Goal: Obtain resource: Obtain resource

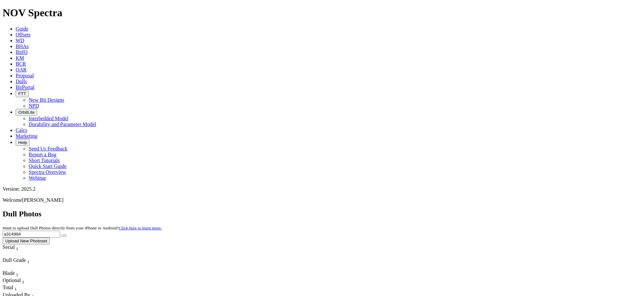
click at [60, 231] on input "a314994" at bounding box center [32, 234] width 58 height 7
click at [61, 235] on button "submit" at bounding box center [63, 236] width 5 height 2
type input "a314360"
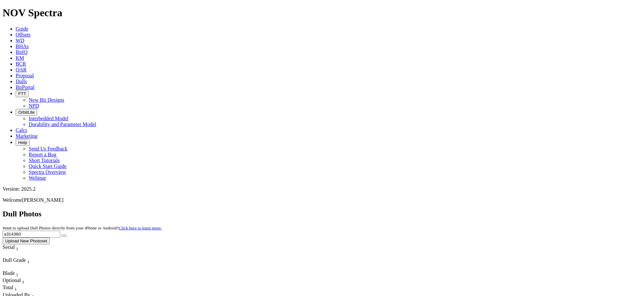
click at [61, 235] on button "submit" at bounding box center [63, 236] width 5 height 2
click at [31, 32] on link "Offsets" at bounding box center [23, 35] width 15 height 6
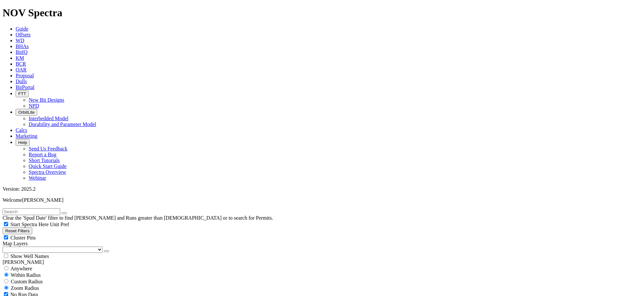
click at [104, 251] on button "button" at bounding box center [106, 252] width 5 height 2
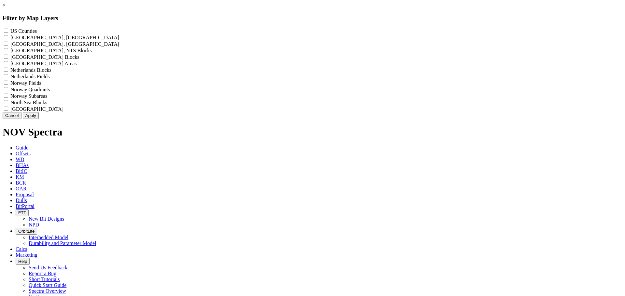
drag, startPoint x: 294, startPoint y: 29, endPoint x: 294, endPoint y: 34, distance: 4.6
click at [37, 29] on label "US Counties - ()" at bounding box center [23, 31] width 26 height 6
click at [8, 29] on Counties "US Counties - ()" at bounding box center [6, 31] width 4 height 4
checkbox Counties "true"
click at [39, 119] on button "Apply" at bounding box center [31, 115] width 16 height 7
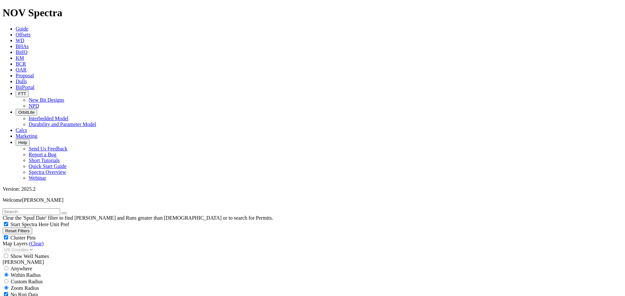
drag, startPoint x: 63, startPoint y: 189, endPoint x: 60, endPoint y: 193, distance: 4.9
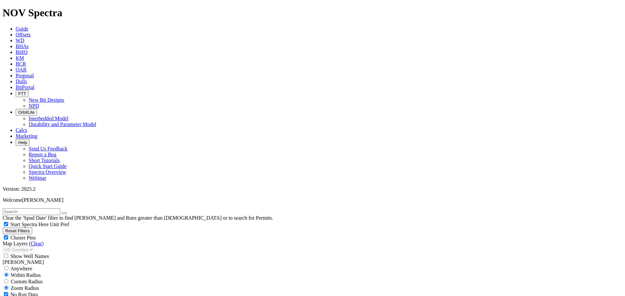
select select "8.75"
checkbox input "false"
select select "? number:8.75 ?"
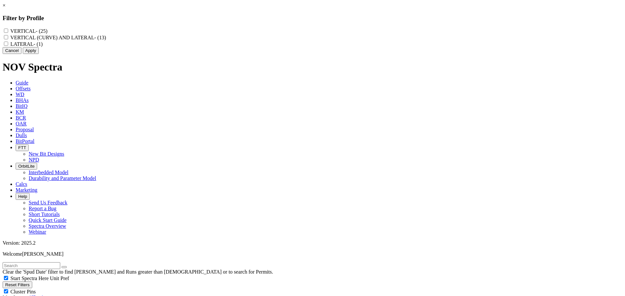
click at [106, 39] on label "VERTICAL (CURVE) AND LATERAL - (13)" at bounding box center [58, 38] width 96 height 6
click at [8, 39] on LATERAL "VERTICAL (CURVE) AND LATERAL - (13)" at bounding box center [6, 37] width 4 height 4
checkbox LATERAL "true"
click at [47, 31] on label "VERTICAL - (25)" at bounding box center [28, 31] width 37 height 6
click at [8, 31] on input "VERTICAL - (25)" at bounding box center [6, 31] width 4 height 4
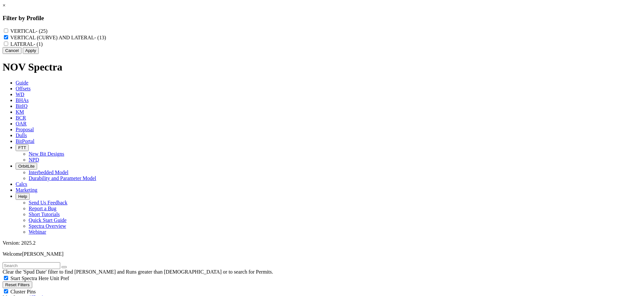
checkbox input "true"
click at [39, 54] on button "Apply" at bounding box center [31, 50] width 16 height 7
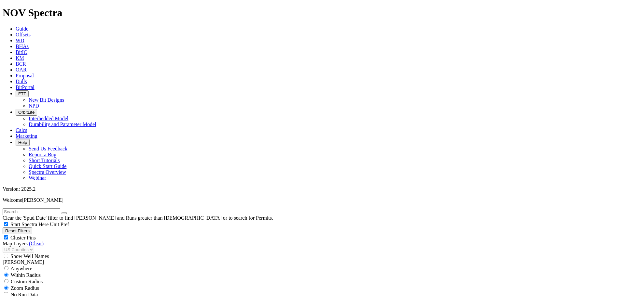
drag, startPoint x: 608, startPoint y: 47, endPoint x: 576, endPoint y: 34, distance: 34.1
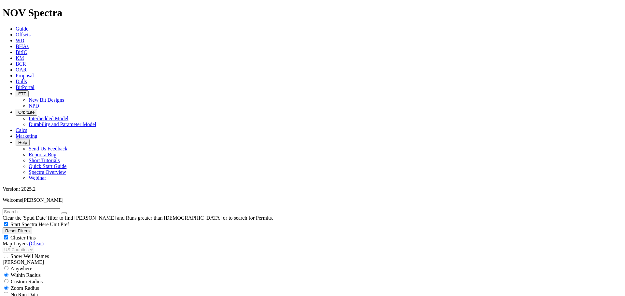
scroll to position [806, 0]
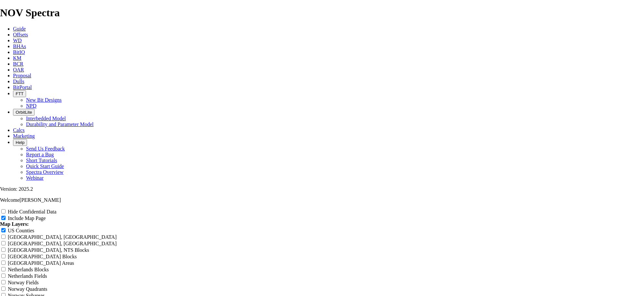
click at [6, 210] on input "Hide Confidential Data" at bounding box center [3, 212] width 4 height 4
checkbox input "true"
click at [6, 228] on input "US Counties" at bounding box center [3, 230] width 4 height 4
checkbox input "true"
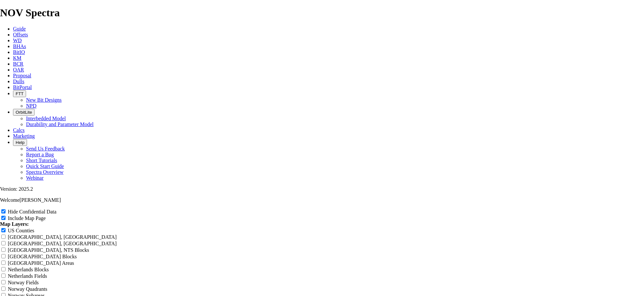
scroll to position [754, 0]
radio input "true"
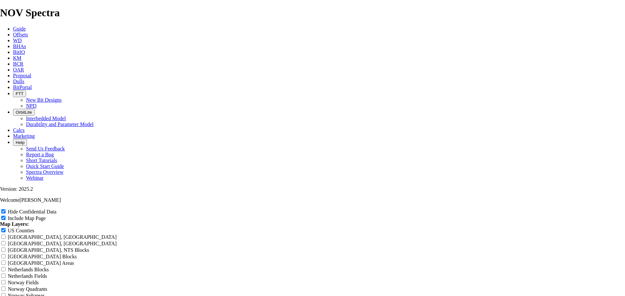
type input "8"
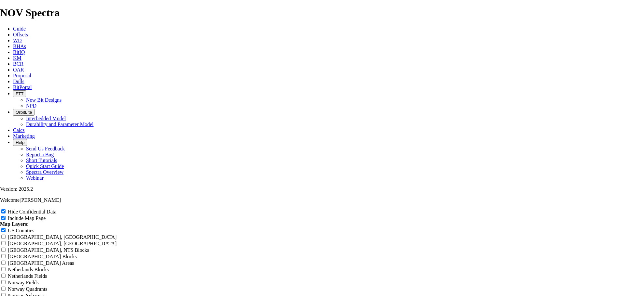
type input "8"
type input "8."
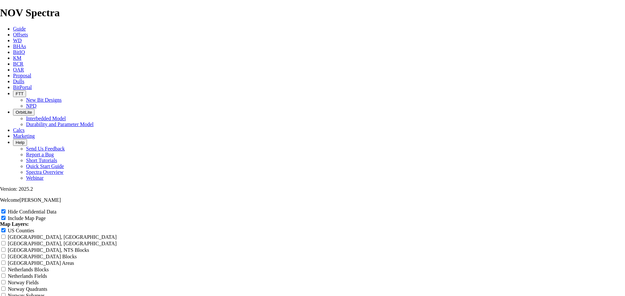
type input "8."
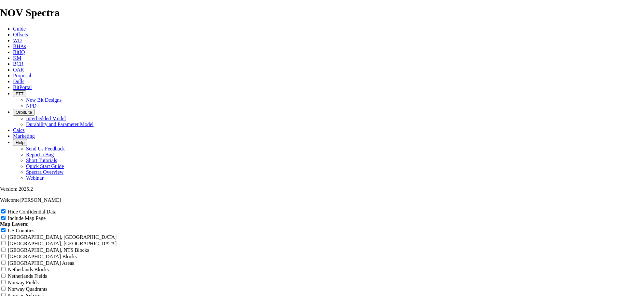
type input "8.7"
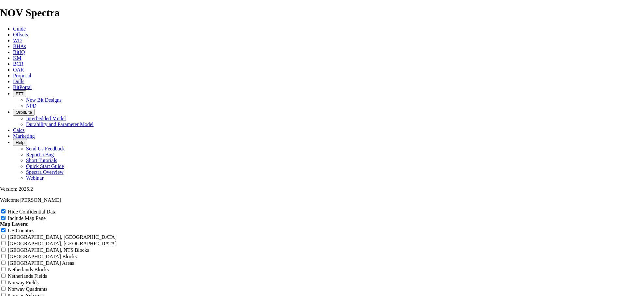
type input "8.7"
type input "8.75"
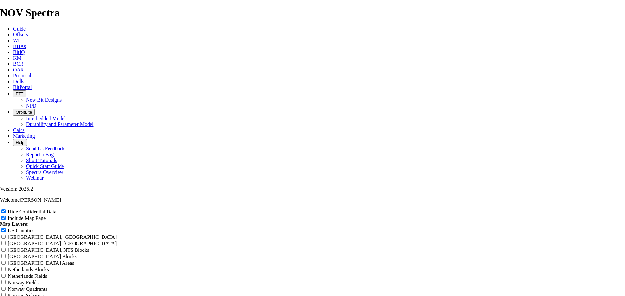
type input "8.75"
type input "8.75:"
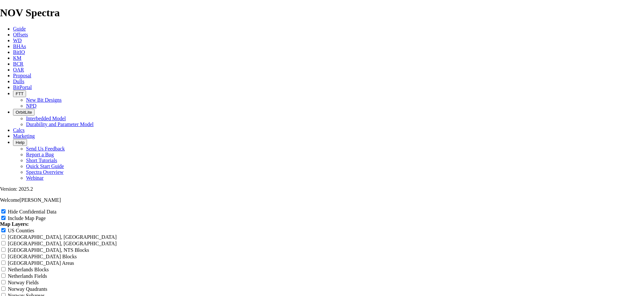
type input "8.75:"
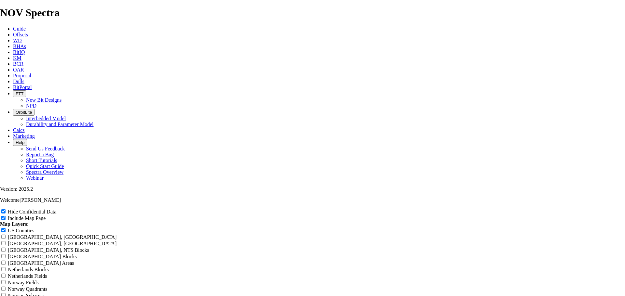
type input "8.75:"
type input "8.75"
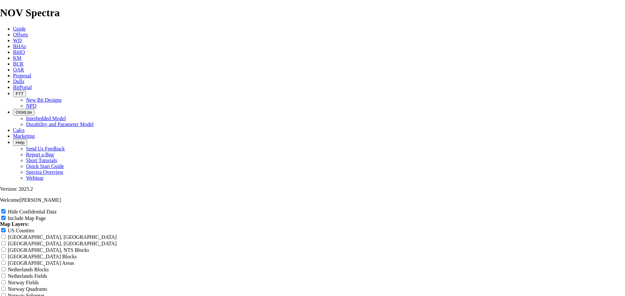
type input "8.75"
type input "8.75""
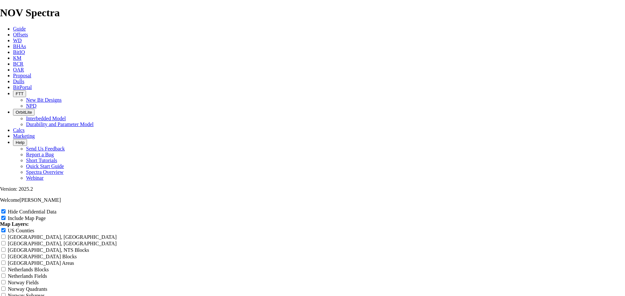
type input "8.75""
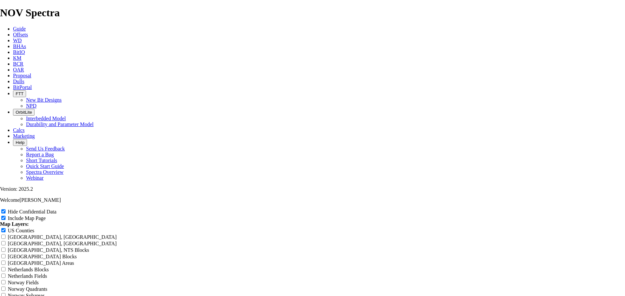
type input "8.75""
type input "8.75" V"
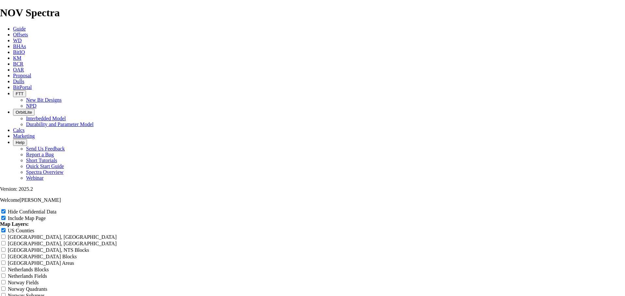
type input "8.75" V"
type input "8.75" VC"
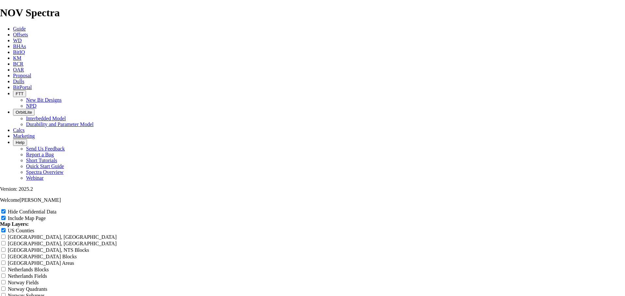
type input "8.75" VC"
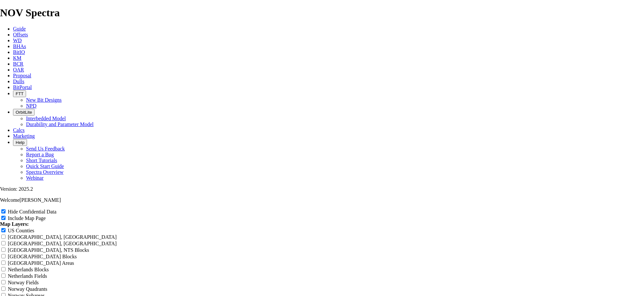
type input "8.75" VC"
type input "8.75" VCL"
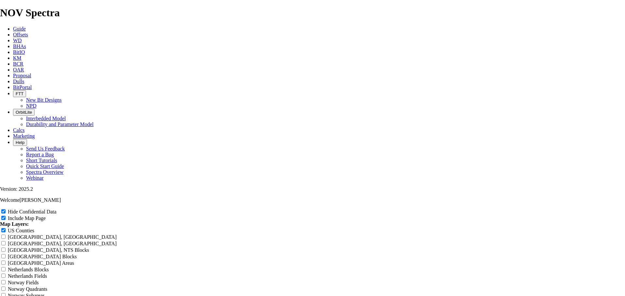
type input "8.75" VCL"
type input "8.75" VCL S"
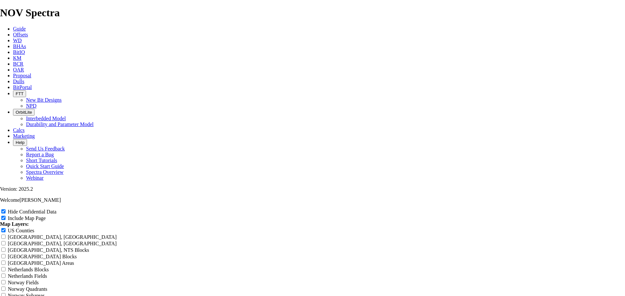
type input "8.75" VCL S"
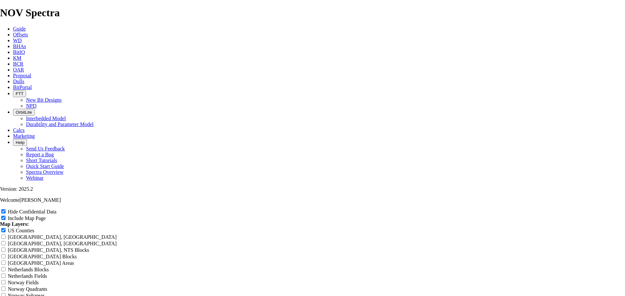
type input "8.75" VCL S"
type input "8.75" VCL Sa"
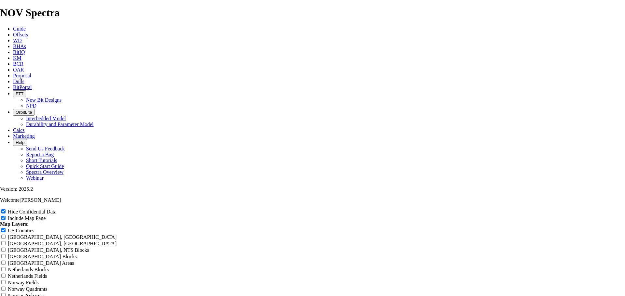
type input "8.75" VCL Sa"
type input "8.75" VCL San"
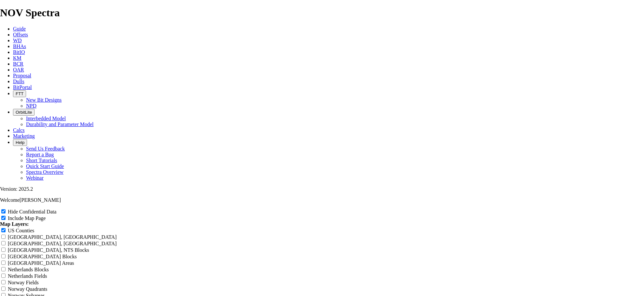
type input "8.75" VCL San"
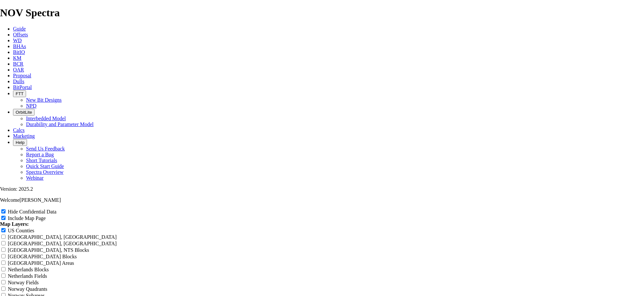
type input "8.75" VCL San"
type input "8.75" VCL San A"
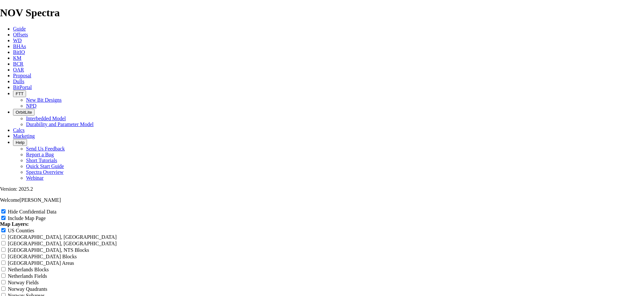
type input "8.75" VCL San A"
type input "8.75" VCL [GEOGRAPHIC_DATA]"
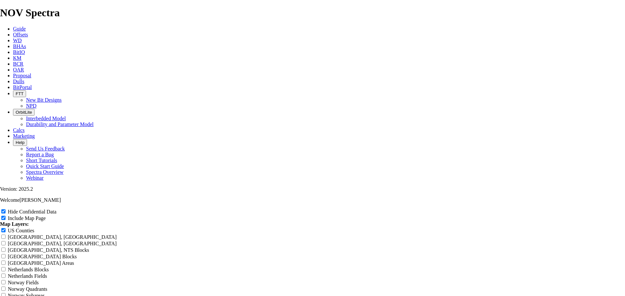
type input "8.75" VCL [GEOGRAPHIC_DATA]"
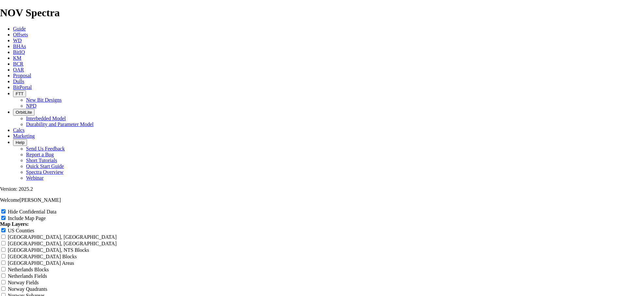
type input "8.75" VCL San And"
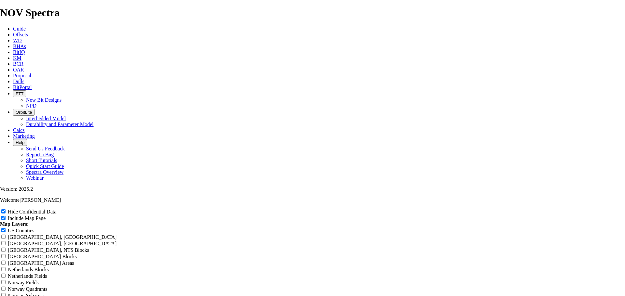
type input "8.75" VCL San And"
type input "8.75" VCL San Andr"
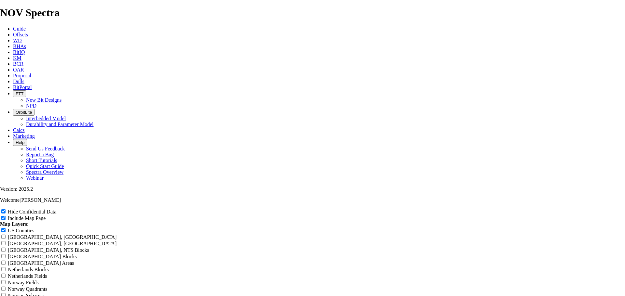
type input "8.75" VCL San Andr"
type input "8.75" VCL San Andre"
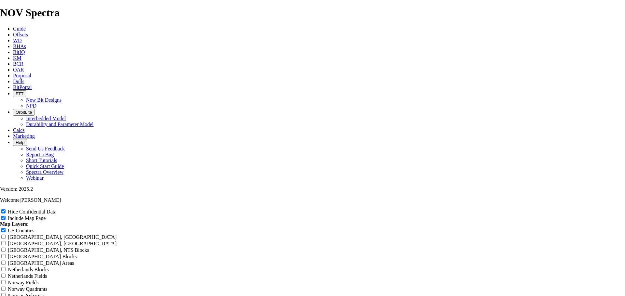
type input "8.75" VCL San Andre"
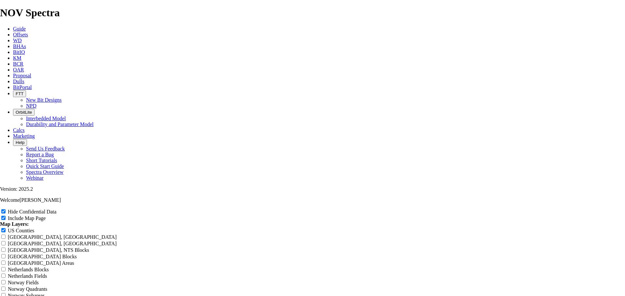
type input "8.75" VCL San Andre"
type input "8.75" VCL San [PERSON_NAME]"
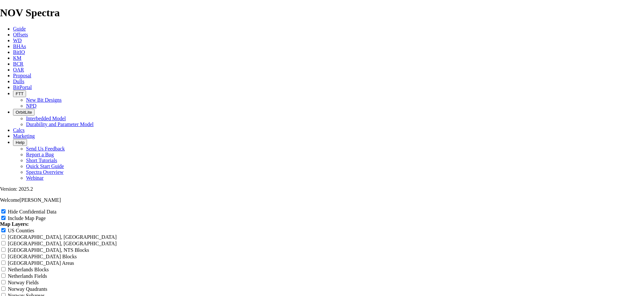
type input "8.75" VCL San [PERSON_NAME]"
type input "8.75" VCL San Andresa"
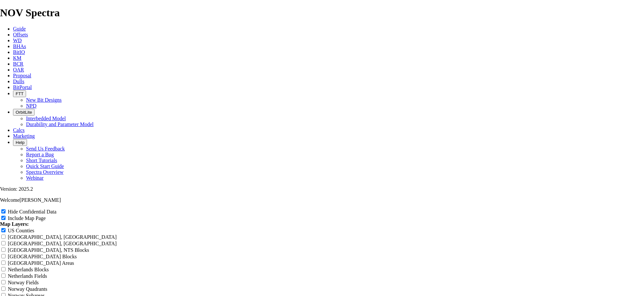
type input "8.75" VCL San Andresa"
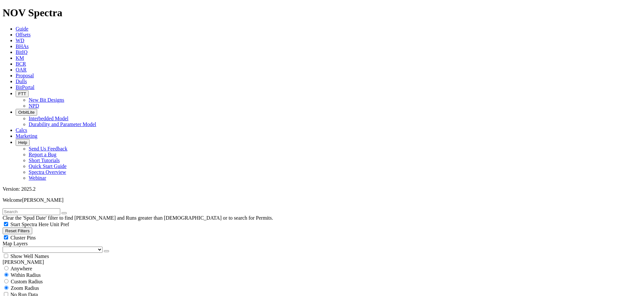
scroll to position [98, 0]
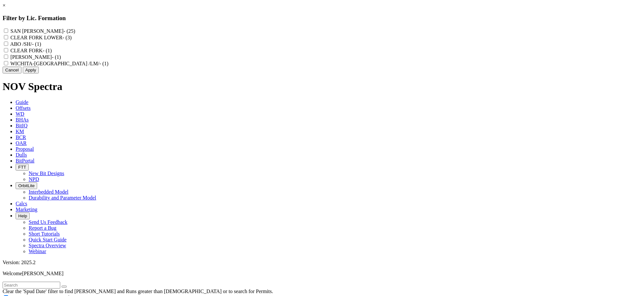
click at [8, 30] on ANDRES "SAN [PERSON_NAME] - (25)" at bounding box center [6, 31] width 4 height 4
checkbox ANDRES "true"
click at [39, 74] on button "Apply" at bounding box center [31, 70] width 16 height 7
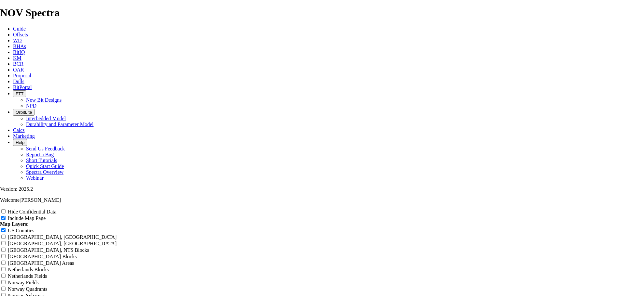
click at [6, 210] on input "Hide Confidential Data" at bounding box center [3, 212] width 4 height 4
checkbox input "true"
click at [6, 228] on input "US Counties" at bounding box center [3, 230] width 4 height 4
checkbox input "true"
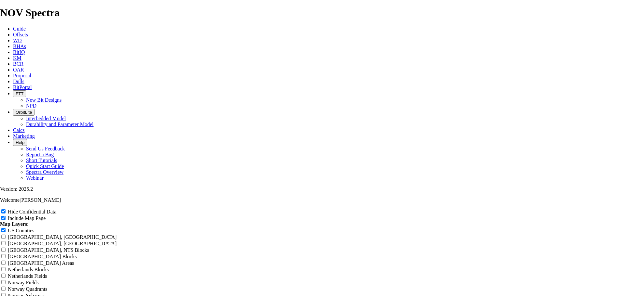
scroll to position [748, 0]
radio input "true"
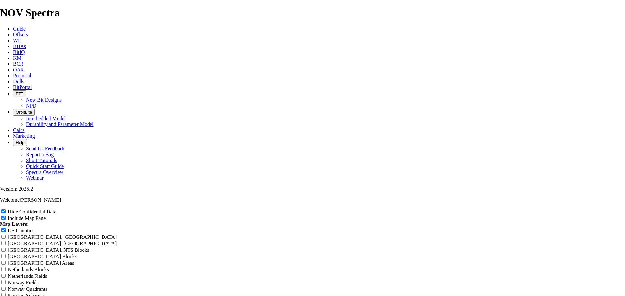
type input "8"
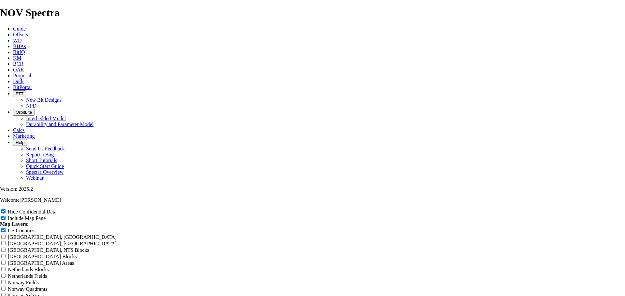
type input "8"
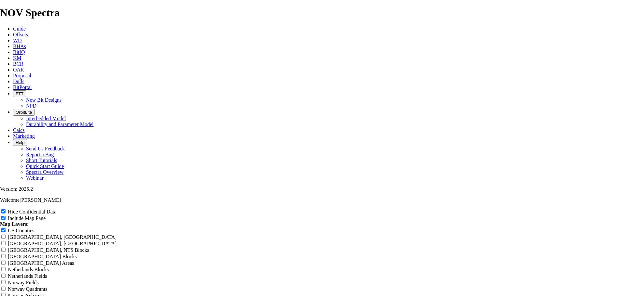
type input "8."
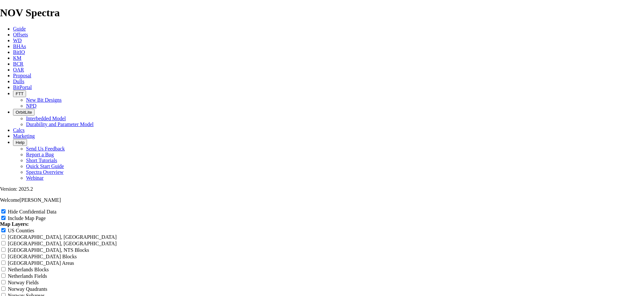
type input "8."
type input "8.7"
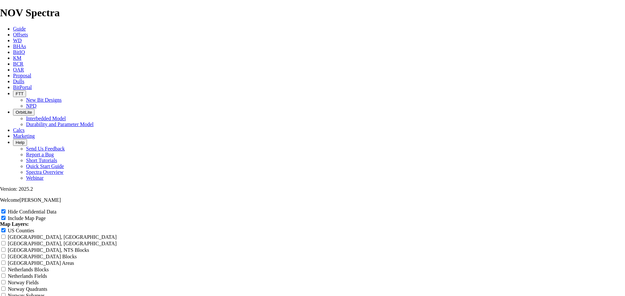
type input "8.7"
type input "8.75"
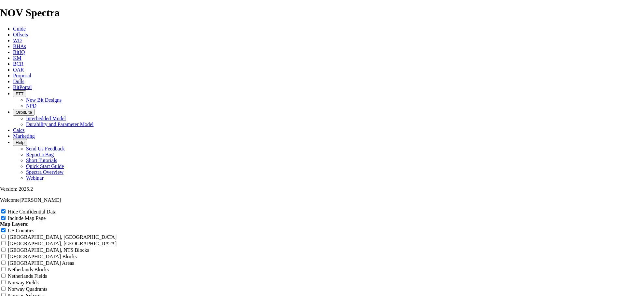
type input "8.75"
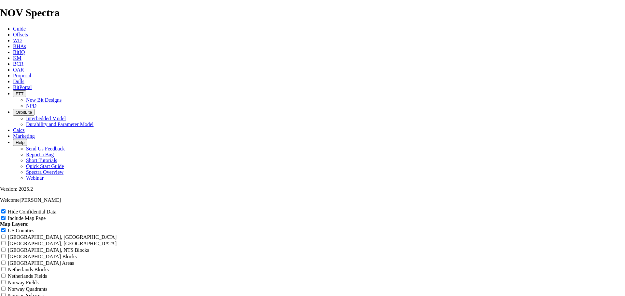
type input "8.75"
type input "8.75""
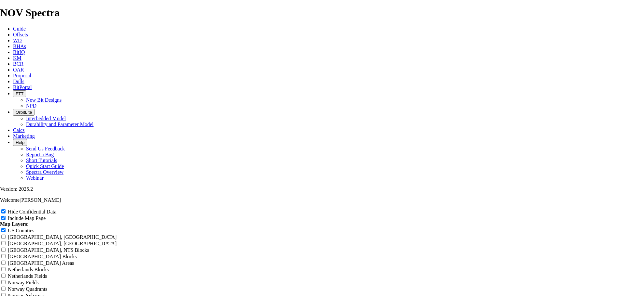
type input "8.75""
type input "8.75" V"
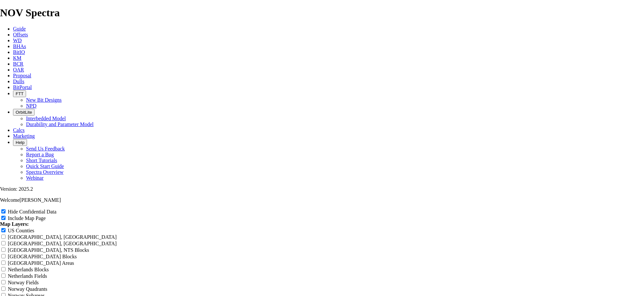
type input "8.75" V"
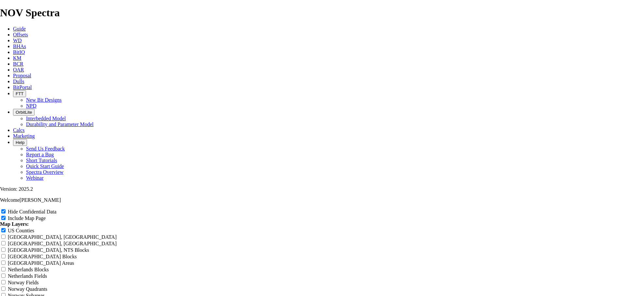
click at [618, 210] on div "Hide Confidential Data Include Map Page Map Layers: [GEOGRAPHIC_DATA] Counties …" at bounding box center [312, 266] width 625 height 115
click at [28, 32] on span "Offsets" at bounding box center [20, 35] width 15 height 6
